Goal: Transaction & Acquisition: Purchase product/service

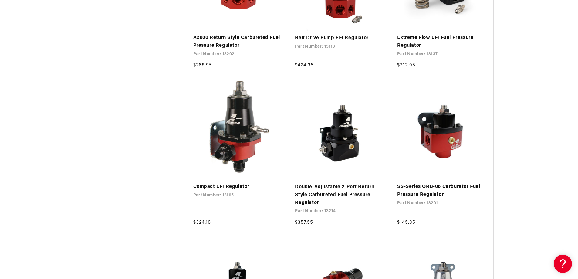
scroll to position [849, 0]
click at [439, 183] on link "SS-Series ORB-06 Carburetor Fuel Pressure Regulator" at bounding box center [442, 190] width 90 height 15
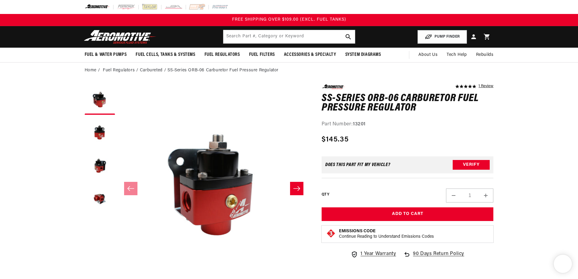
click at [295, 185] on icon "Slide right" at bounding box center [296, 188] width 7 height 6
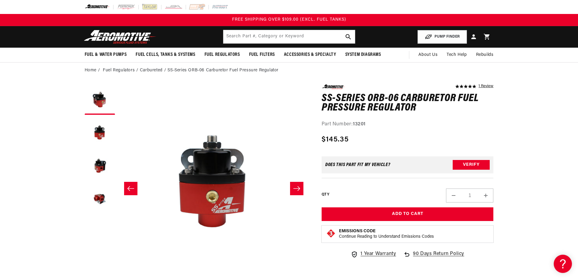
click at [295, 185] on icon "Slide right" at bounding box center [296, 188] width 7 height 6
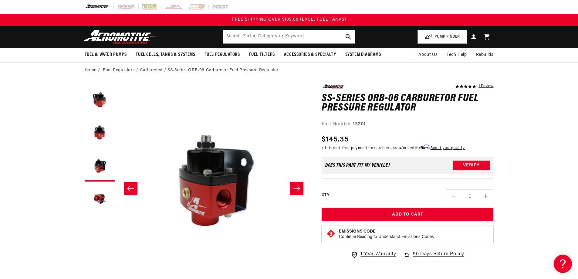
click at [295, 185] on icon "Slide right" at bounding box center [296, 188] width 7 height 6
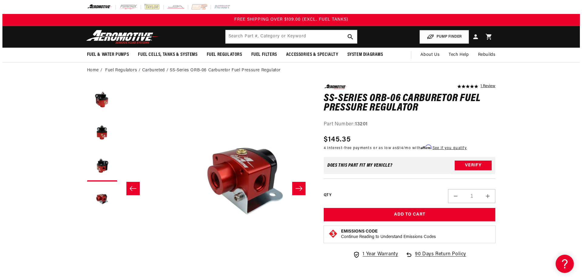
scroll to position [0, 575]
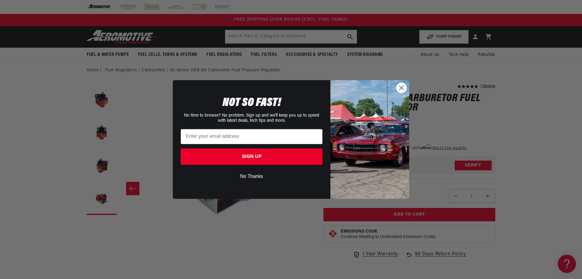
click at [400, 86] on icon "Close dialog" at bounding box center [402, 88] width 4 height 4
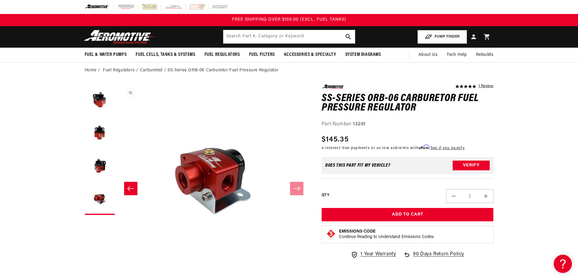
click at [118, 276] on button "Open media 4 in modal" at bounding box center [118, 276] width 0 height 0
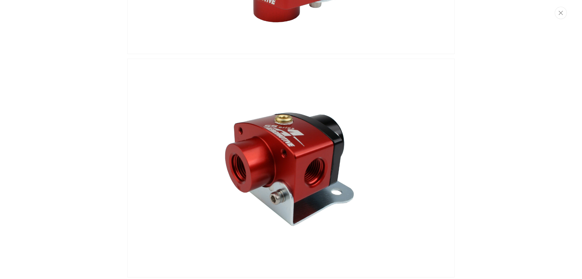
scroll to position [620, 0]
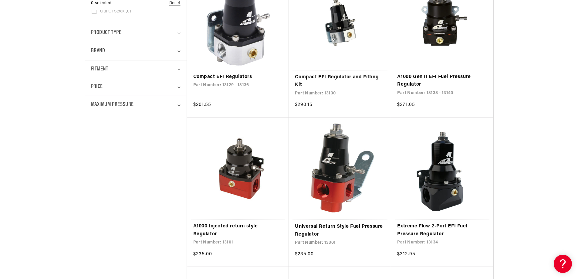
scroll to position [212, 0]
